Goal: Obtain resource: Download file/media

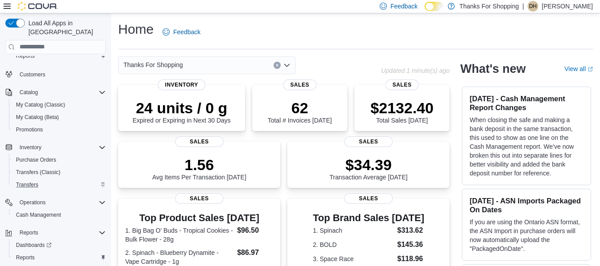
scroll to position [35, 0]
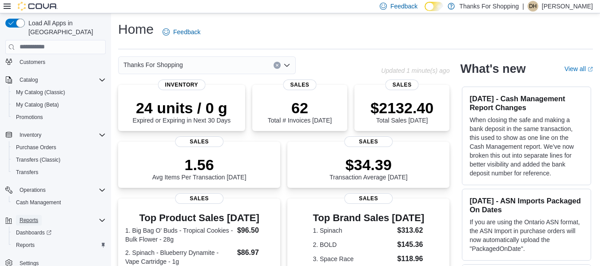
click at [30, 217] on span "Reports" at bounding box center [29, 220] width 19 height 7
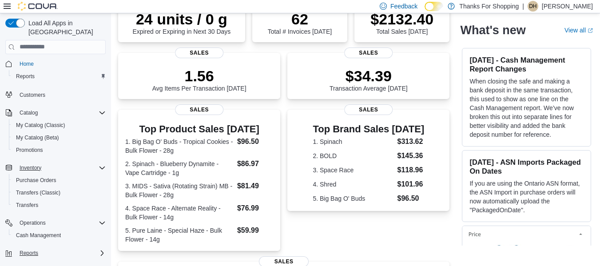
scroll to position [0, 0]
click at [31, 167] on span "Inventory" at bounding box center [31, 170] width 22 height 7
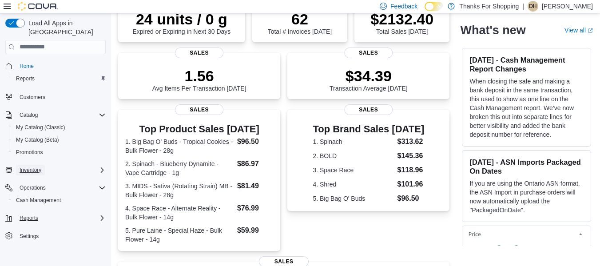
click at [31, 167] on span "Inventory" at bounding box center [31, 170] width 22 height 7
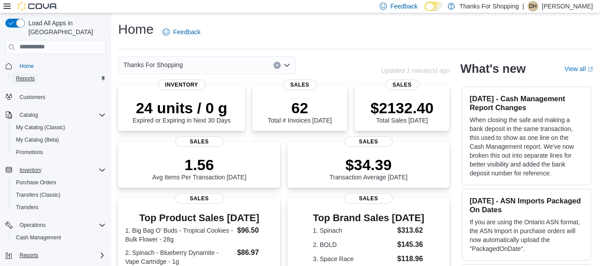
click at [24, 75] on span "Reports" at bounding box center [25, 78] width 19 height 7
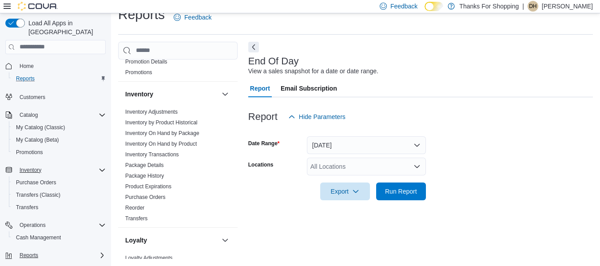
scroll to position [133, 0]
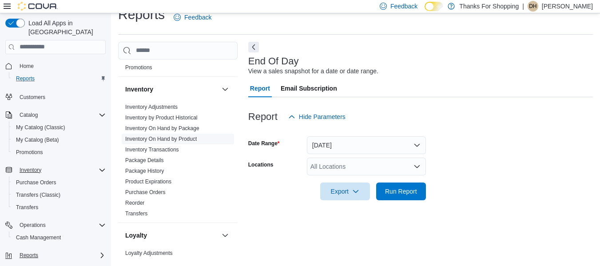
click at [162, 139] on link "Inventory On Hand by Product" at bounding box center [161, 139] width 72 height 6
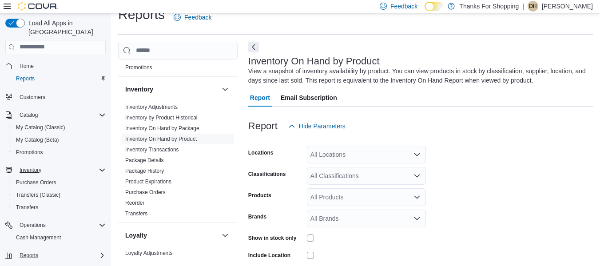
scroll to position [30, 0]
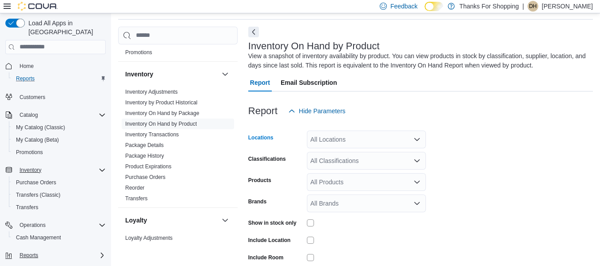
click at [362, 142] on div "All Locations" at bounding box center [366, 140] width 119 height 18
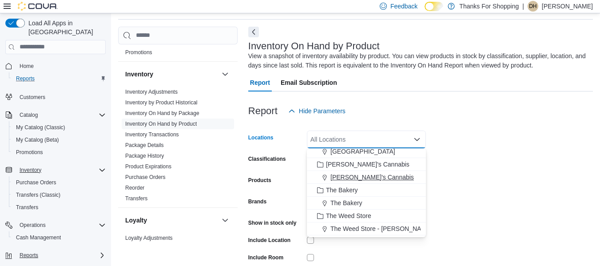
scroll to position [178, 0]
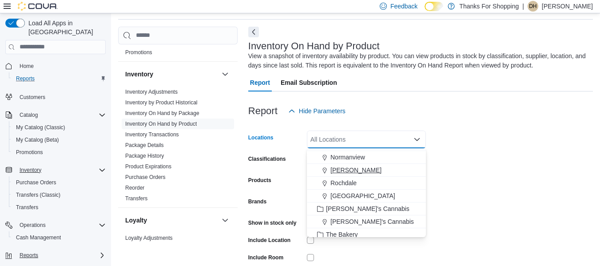
click at [346, 171] on span "[PERSON_NAME]" at bounding box center [355, 170] width 51 height 9
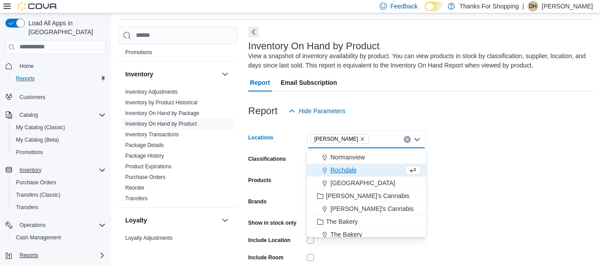
drag, startPoint x: 458, startPoint y: 167, endPoint x: 453, endPoint y: 160, distance: 8.6
click at [460, 166] on form "Locations [GEOGRAPHIC_DATA] Combo box. Selected. [GEOGRAPHIC_DATA]. Press Backs…" at bounding box center [420, 213] width 345 height 187
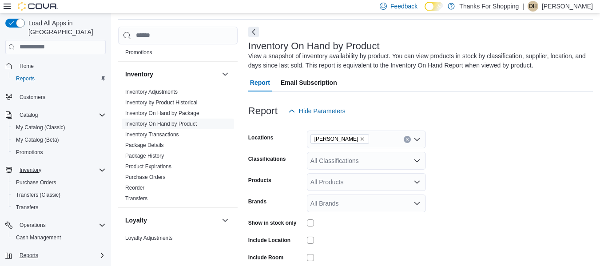
click at [398, 161] on div "All Classifications" at bounding box center [366, 161] width 119 height 18
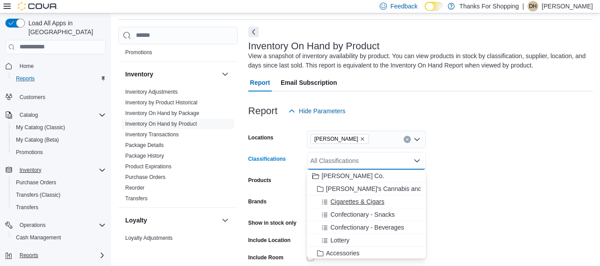
scroll to position [44, 0]
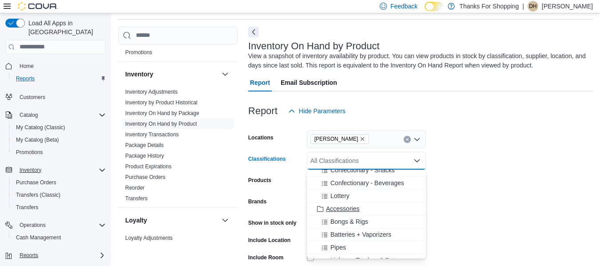
click at [349, 210] on span "Accessories" at bounding box center [342, 208] width 33 height 9
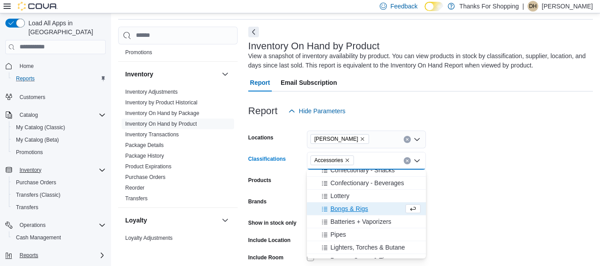
click at [349, 208] on span "Bongs & Rigs" at bounding box center [349, 208] width 38 height 9
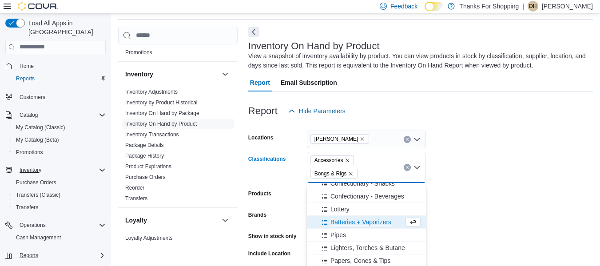
click at [354, 221] on span "Batteries + Vaporizers" at bounding box center [360, 222] width 61 height 9
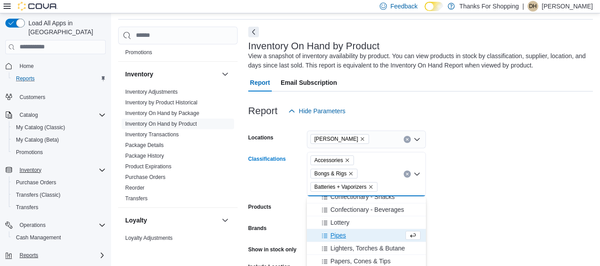
click at [346, 236] on div "Pipes" at bounding box center [357, 235] width 91 height 9
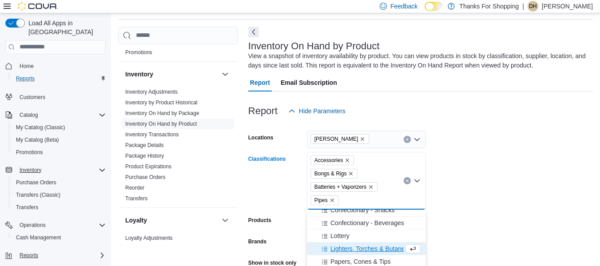
click at [354, 249] on span "Lighters, Torches & Butane" at bounding box center [367, 248] width 75 height 9
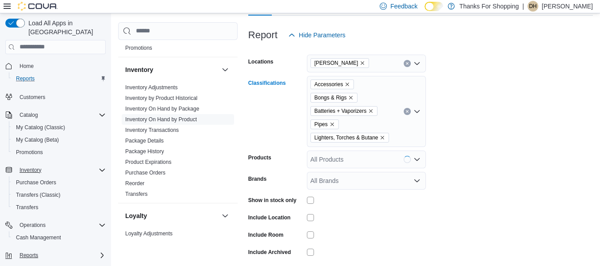
scroll to position [119, 0]
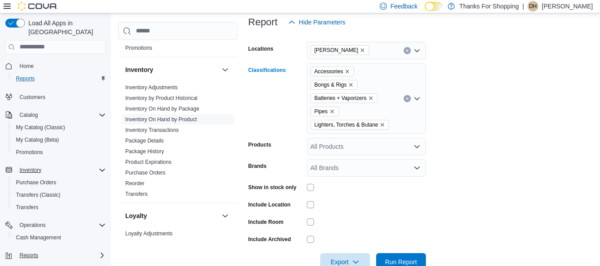
click at [405, 122] on div "Accessories Bongs & Rigs Batteries + Vaporizers Pipes Lighters, Torches & Butan…" at bounding box center [366, 98] width 119 height 71
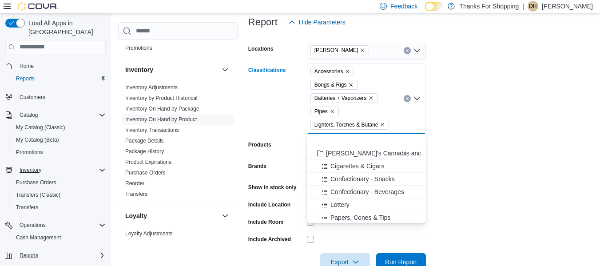
scroll to position [44, 0]
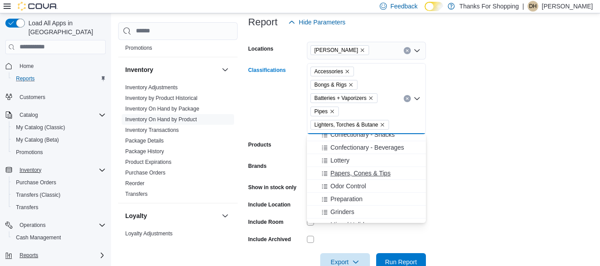
click at [368, 172] on span "Papers, Cones & Tips" at bounding box center [360, 173] width 60 height 9
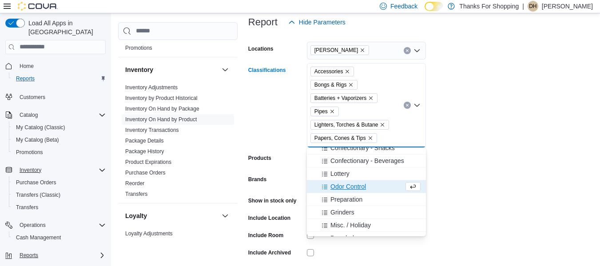
click at [358, 187] on span "Odor Control" at bounding box center [348, 186] width 36 height 9
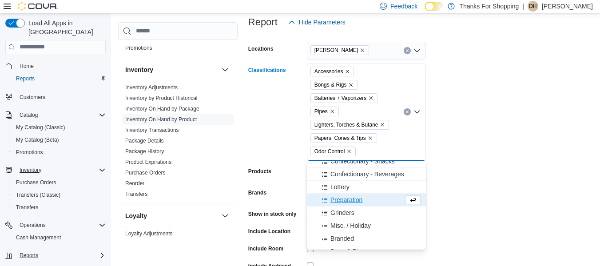
click at [347, 214] on span "Grinders" at bounding box center [342, 212] width 24 height 9
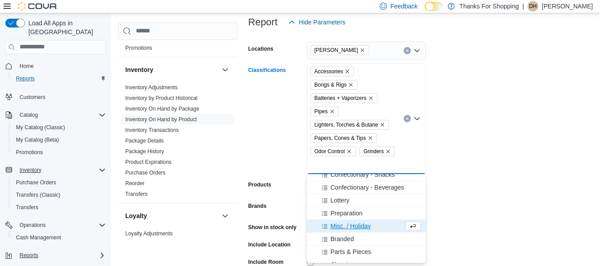
click at [351, 227] on span "Misc. / Holiday" at bounding box center [350, 226] width 40 height 9
click at [351, 227] on span "Branded" at bounding box center [342, 226] width 24 height 9
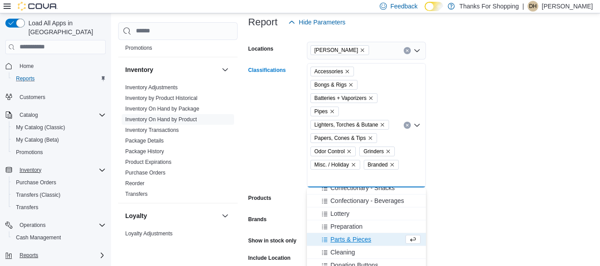
click at [352, 238] on span "Parts & Pieces" at bounding box center [350, 239] width 41 height 9
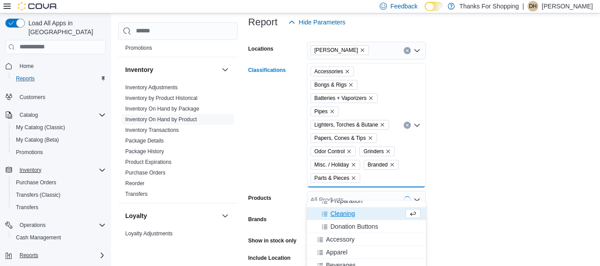
scroll to position [89, 0]
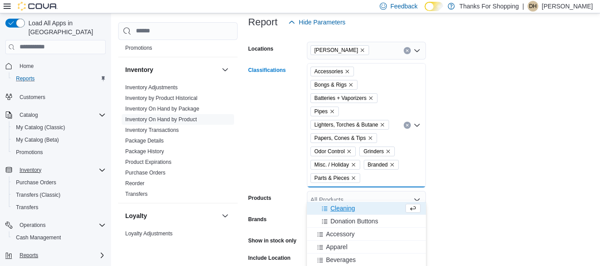
click at [344, 208] on span "Cleaning" at bounding box center [342, 208] width 24 height 9
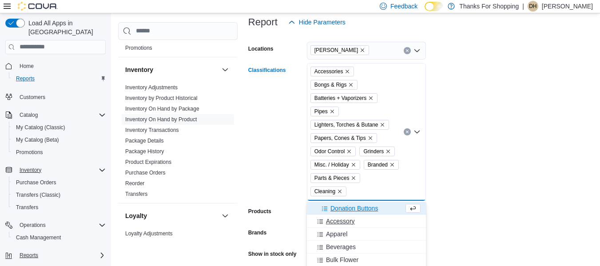
click at [344, 222] on span "Accessory" at bounding box center [340, 221] width 29 height 9
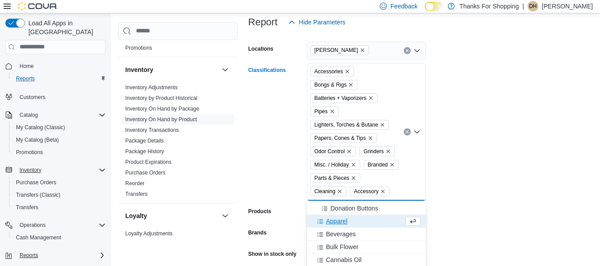
scroll to position [44, 0]
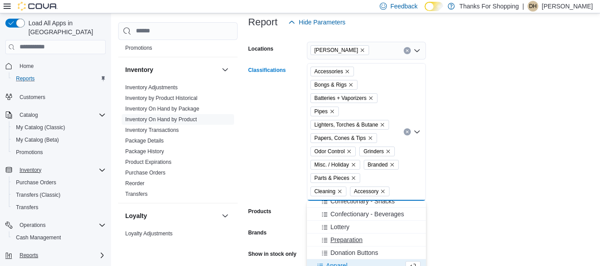
click at [347, 240] on span "Preparation" at bounding box center [346, 239] width 32 height 9
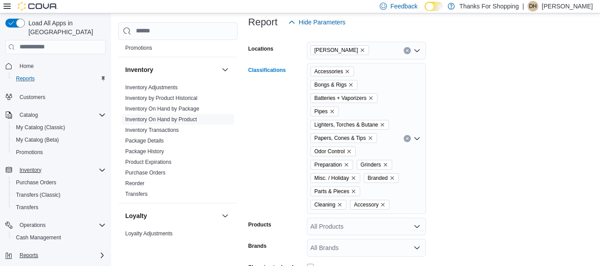
scroll to position [163, 0]
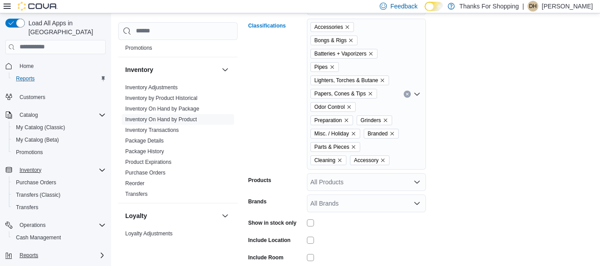
click at [385, 182] on div "All Products" at bounding box center [366, 182] width 119 height 18
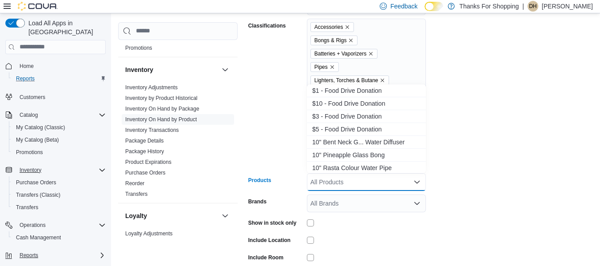
click at [385, 184] on div "All Products Combo box. Selected. Combo box input. All Products. Type some text…" at bounding box center [366, 182] width 119 height 18
click at [417, 183] on icon "Close list of options" at bounding box center [416, 182] width 5 height 3
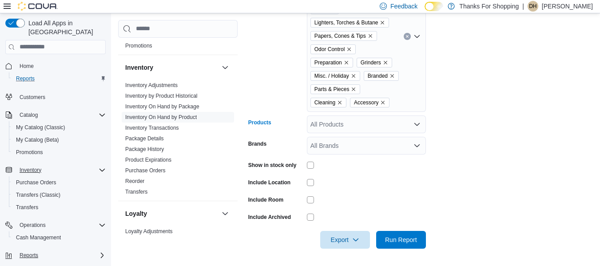
scroll to position [221, 0]
click at [349, 238] on span "Export" at bounding box center [345, 239] width 39 height 18
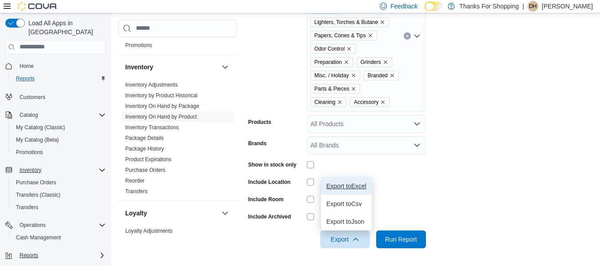
click at [348, 187] on span "Export to Excel" at bounding box center [346, 186] width 40 height 7
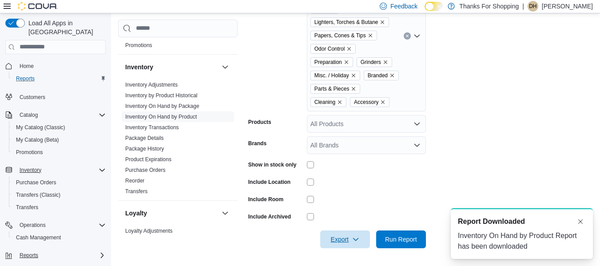
scroll to position [0, 0]
